Goal: Navigation & Orientation: Find specific page/section

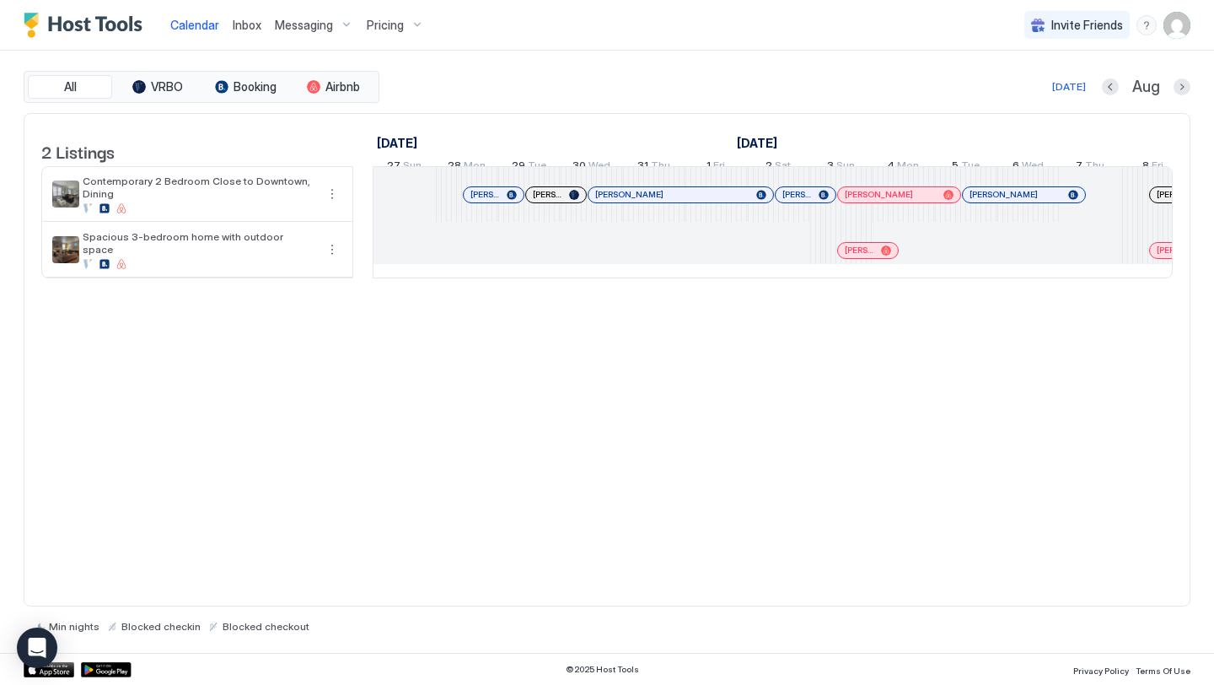
scroll to position [0, 2107]
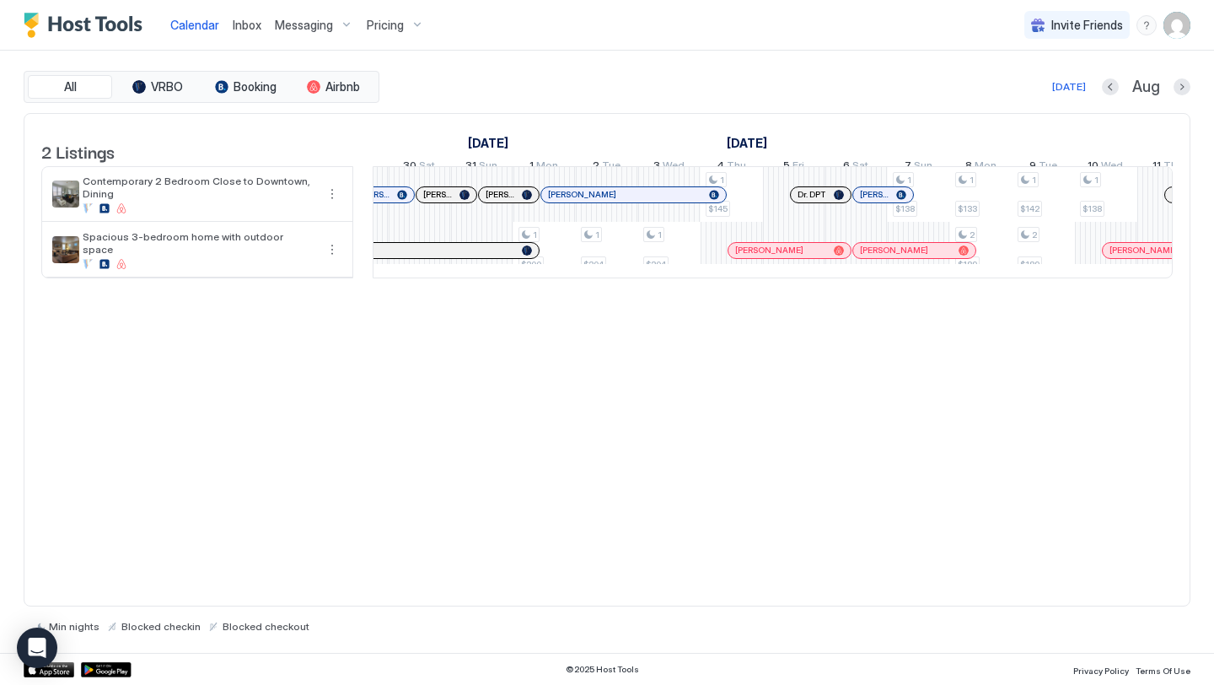
click at [234, 24] on span "Inbox" at bounding box center [247, 25] width 29 height 14
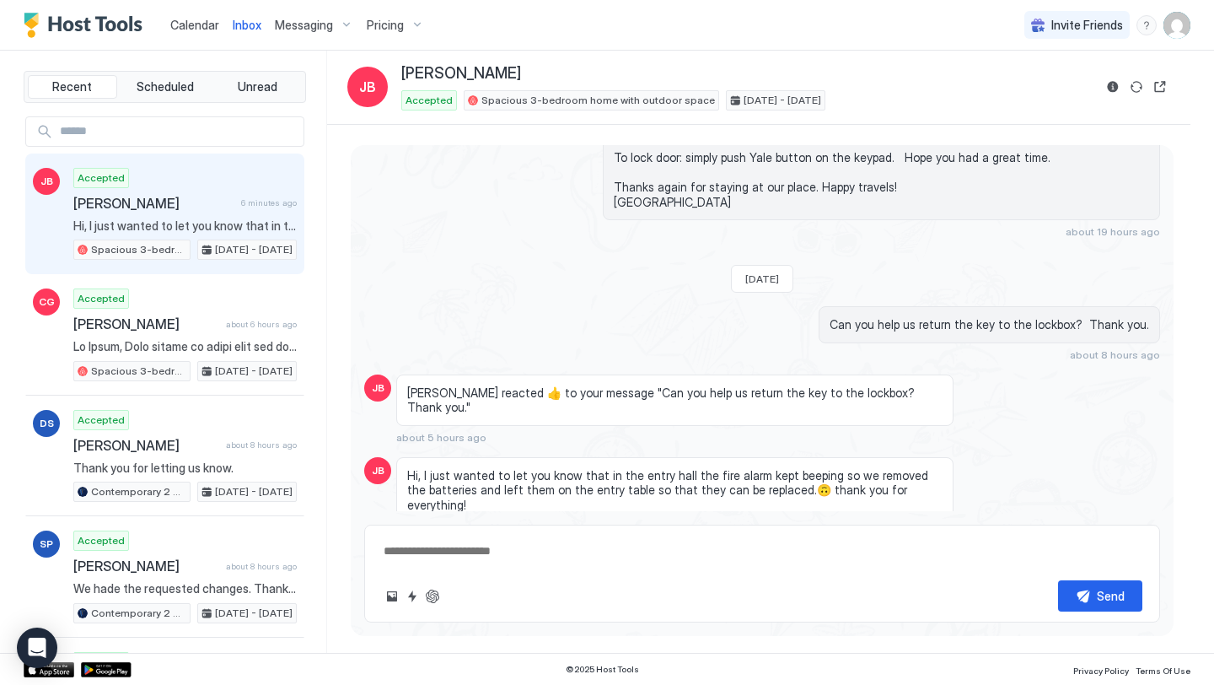
scroll to position [1357, 0]
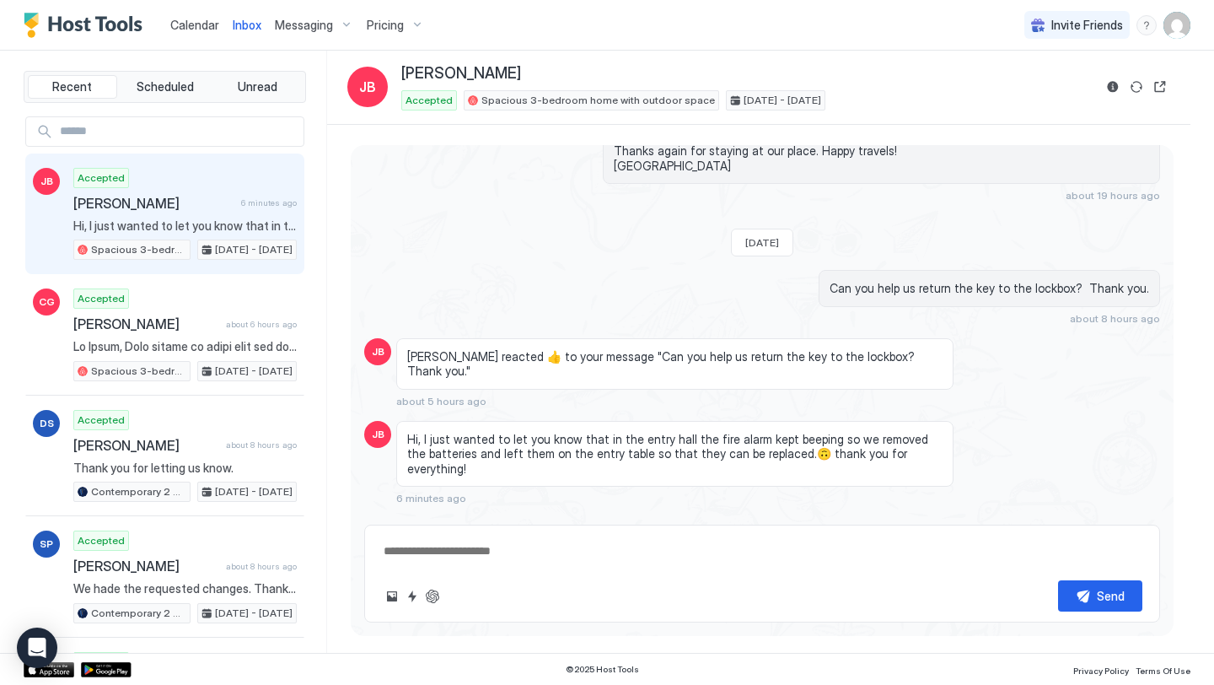
click at [191, 32] on link "Calendar" at bounding box center [194, 25] width 49 height 18
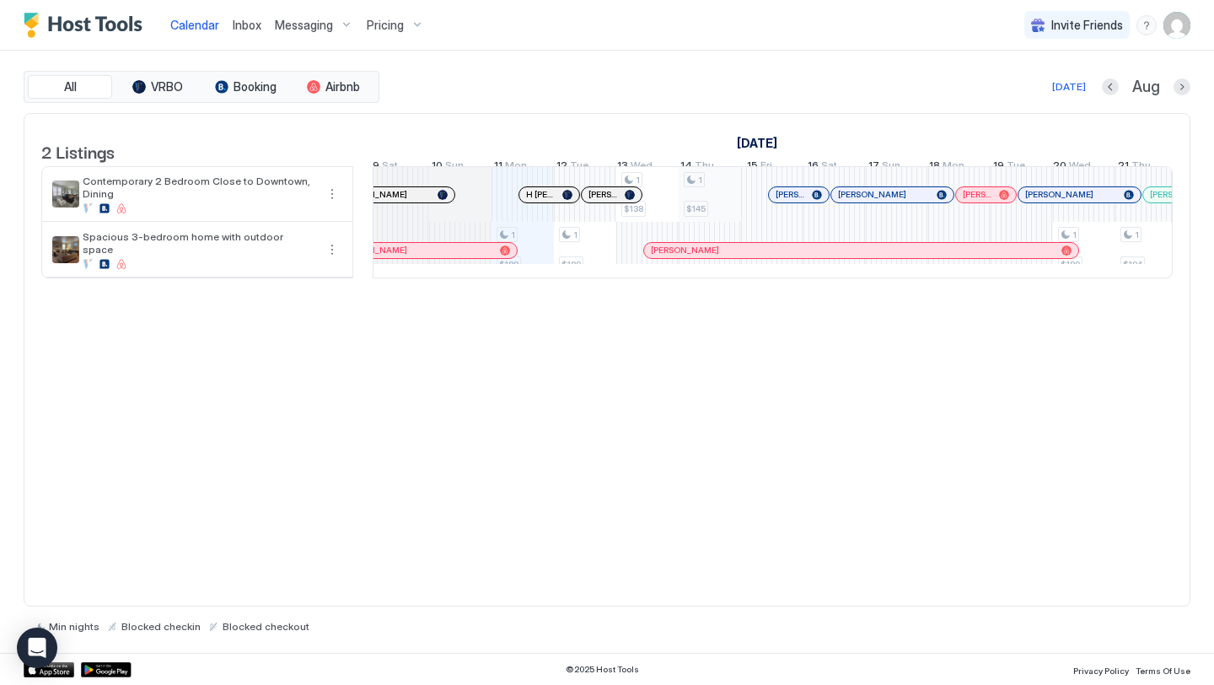
scroll to position [0, 818]
click at [705, 355] on div "2 Listings [DATE] [DATE] [DATE] 27 Sun 28 Mon 29 Tue 30 Wed 31 Thu 1 Fri 2 Sat …" at bounding box center [607, 360] width 1167 height 494
